Goal: Transaction & Acquisition: Purchase product/service

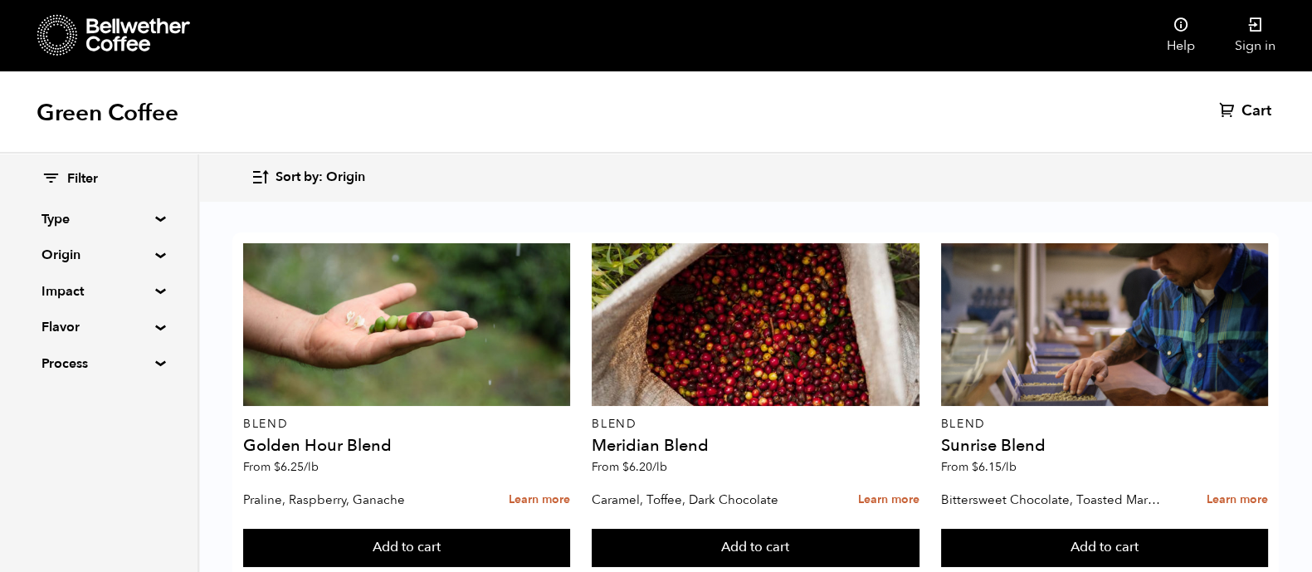
scroll to position [422, 0]
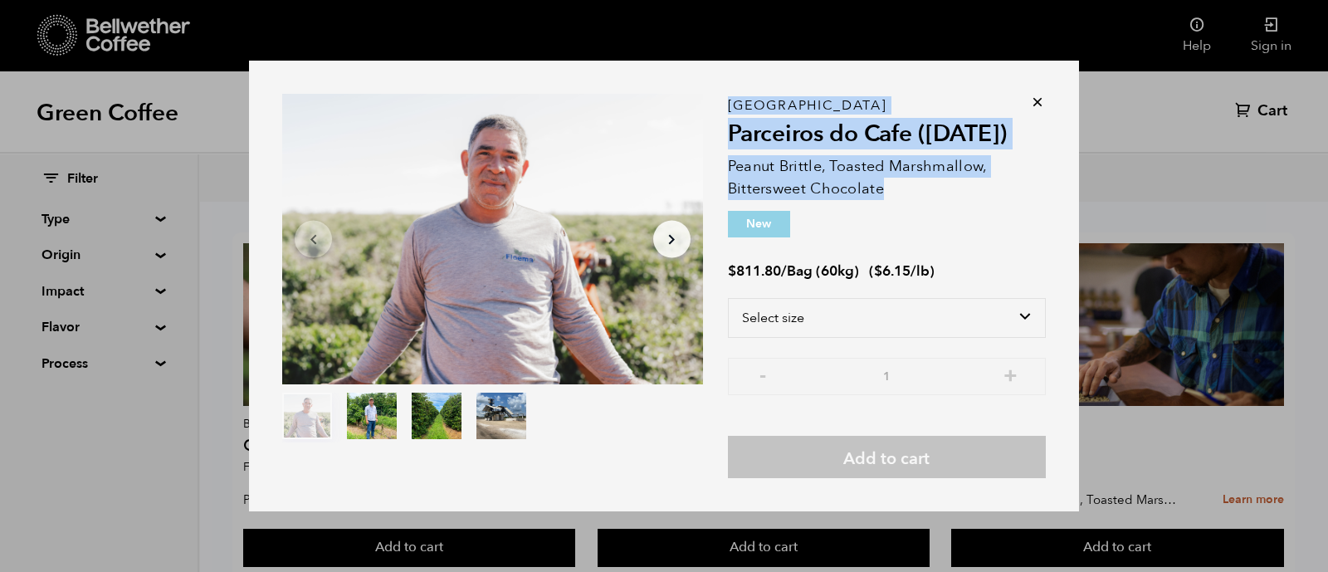
drag, startPoint x: 905, startPoint y: 178, endPoint x: 715, endPoint y: 164, distance: 190.7
click at [715, 164] on div "Item 1 of 4 Arrow Left Arrow Right item 0 item 1 item 2 item 3 Item 1 of 4 Braz…" at bounding box center [664, 286] width 830 height 451
click at [832, 184] on p "Peanut Brittle, Toasted Marshmallow, Bittersweet Chocolate" at bounding box center [887, 177] width 318 height 45
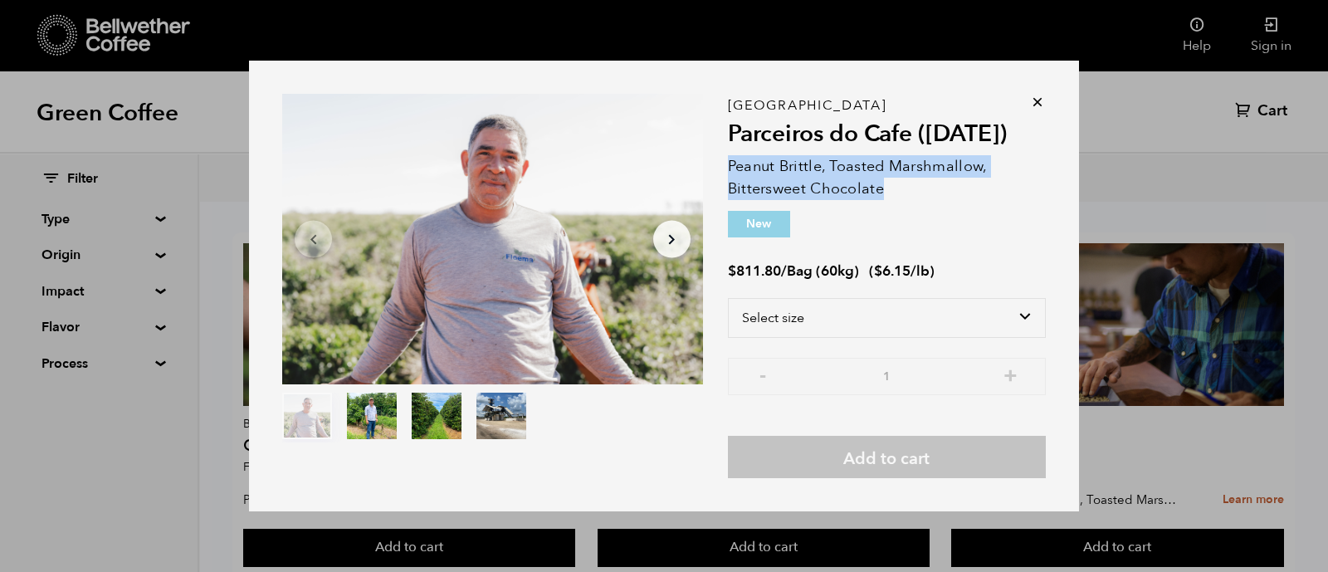
drag, startPoint x: 886, startPoint y: 192, endPoint x: 721, endPoint y: 161, distance: 167.2
click at [728, 161] on p "Peanut Brittle, Toasted Marshmallow, Bittersweet Chocolate" at bounding box center [887, 177] width 318 height 45
copy p "Peanut Brittle, Toasted Marshmallow, Bittersweet Chocolate"
click at [857, 325] on select "Select size Bag (60kg) (132 lbs)" at bounding box center [887, 318] width 318 height 40
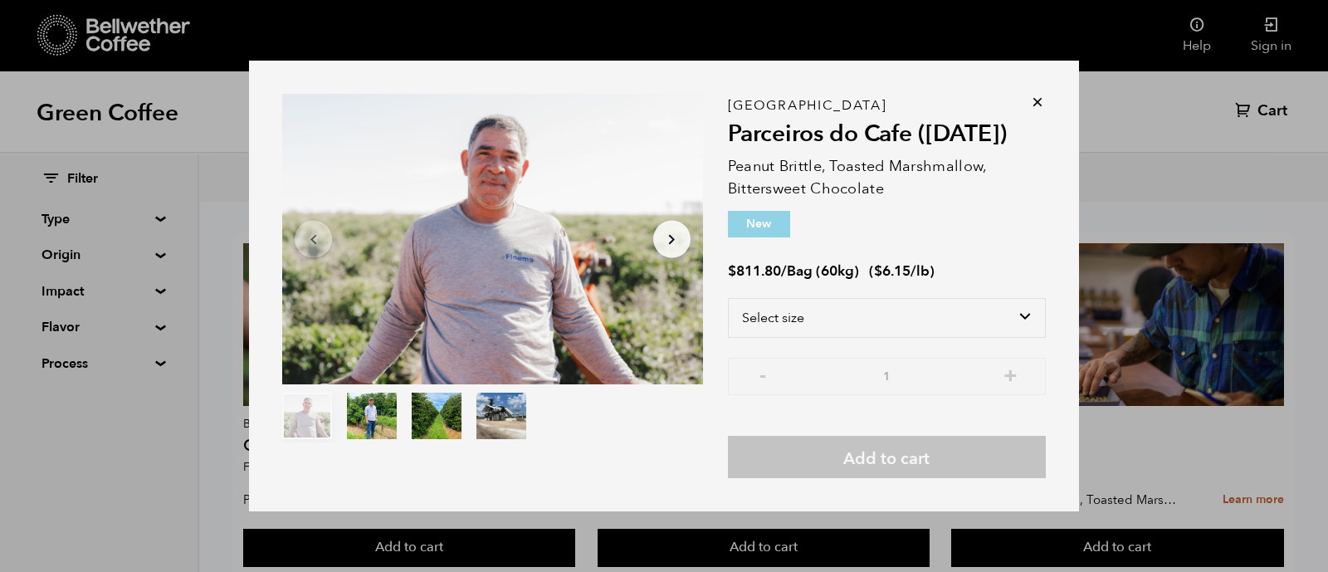
click at [975, 251] on div "Brazil Parceiros do Cafe ([DATE]) Peanut Brittle, Toasted Marshmallow, Bittersw…" at bounding box center [887, 291] width 318 height 373
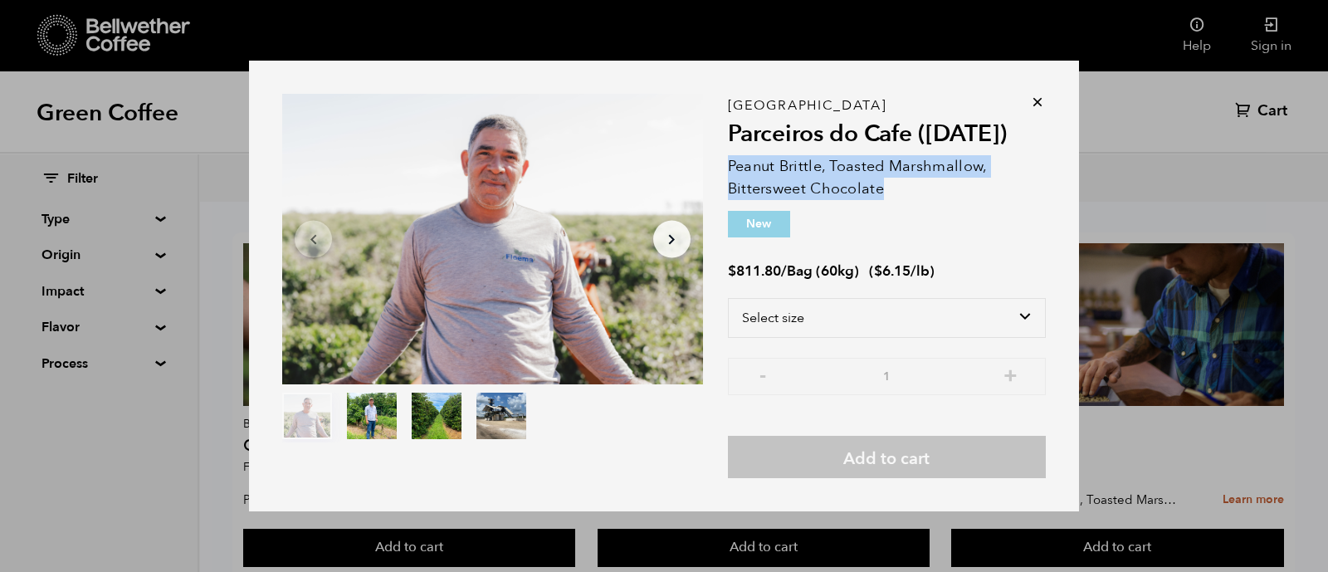
drag, startPoint x: 901, startPoint y: 193, endPoint x: 720, endPoint y: 169, distance: 181.7
click at [728, 169] on p "Peanut Brittle, Toasted Marshmallow, Bittersweet Chocolate" at bounding box center [887, 177] width 318 height 45
copy p "Peanut Brittle, Toasted Marshmallow, Bittersweet Chocolate"
click at [1162, 130] on div "Item 1 of 4 Arrow Left Arrow Right item 0 item 1 item 2 item 3 Item 1 of 4 Braz…" at bounding box center [664, 286] width 1328 height 572
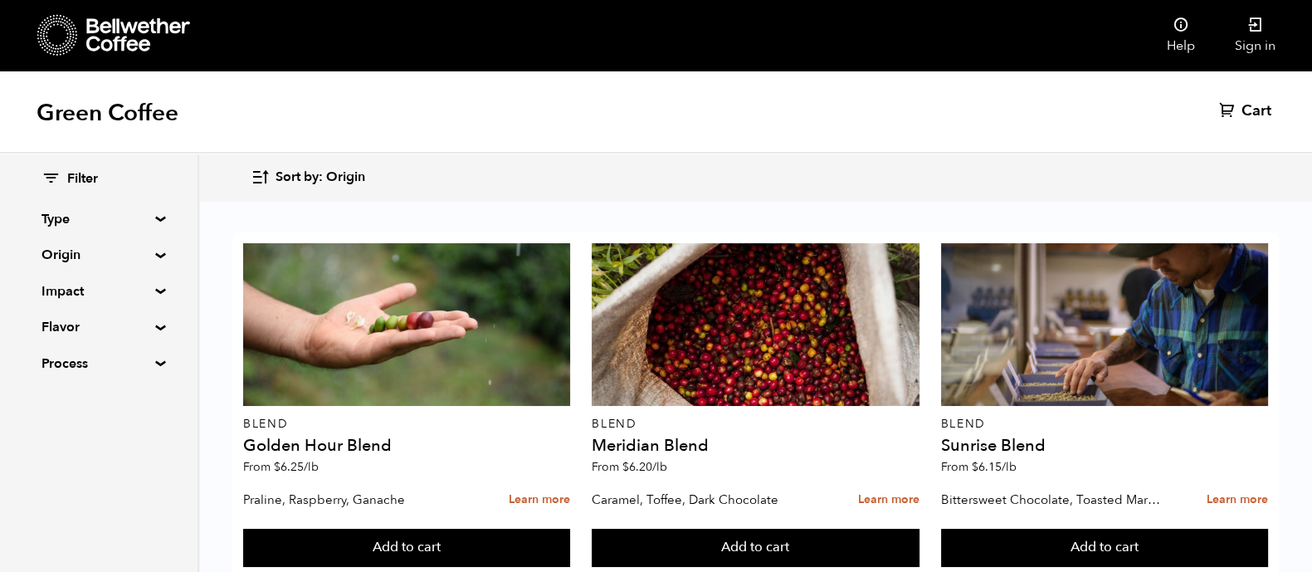
click at [1029, 105] on div "Green Coffee Cart (0)" at bounding box center [656, 112] width 1312 height 83
click at [1026, 100] on div "Green Coffee Cart (0)" at bounding box center [656, 112] width 1312 height 83
click at [120, 458] on div "Filter Type Blend Single Origin Decaf Seasonal Year Round Origin Blend [GEOGRAP…" at bounding box center [99, 363] width 199 height 418
click at [1028, 98] on div "Green Coffee Cart (0)" at bounding box center [656, 112] width 1312 height 83
